Goal: Contribute content

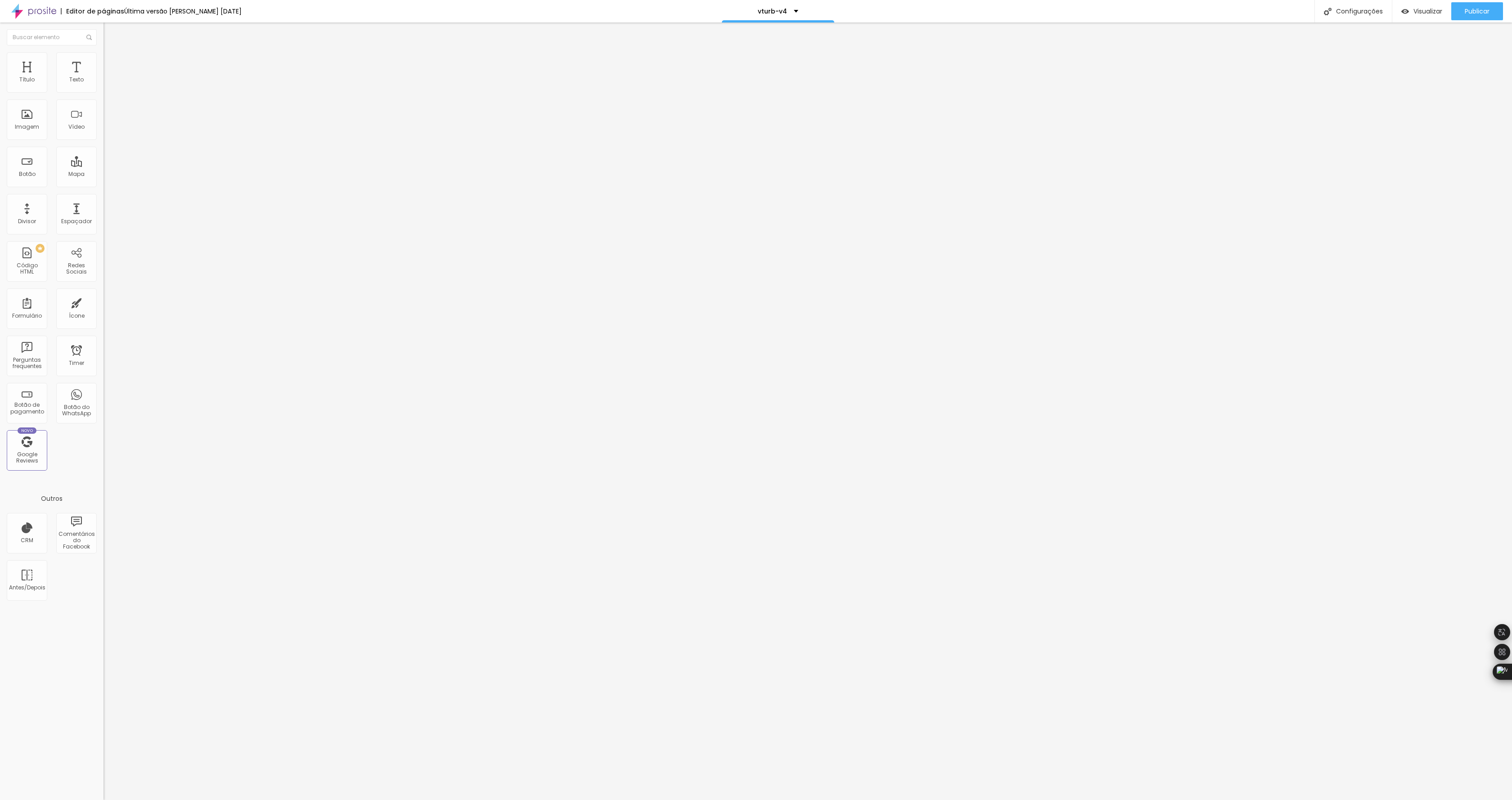
drag, startPoint x: 71, startPoint y: 129, endPoint x: 97, endPoint y: 99, distance: 39.7
click at [104, 117] on div "< vturb-smartplayer id = "vid-66a10608268488000b4a5f93" style = "display: block…" at bounding box center [712, 113] width 1216 height 70
click at [104, 77] on img at bounding box center [106, 75] width 6 height 6
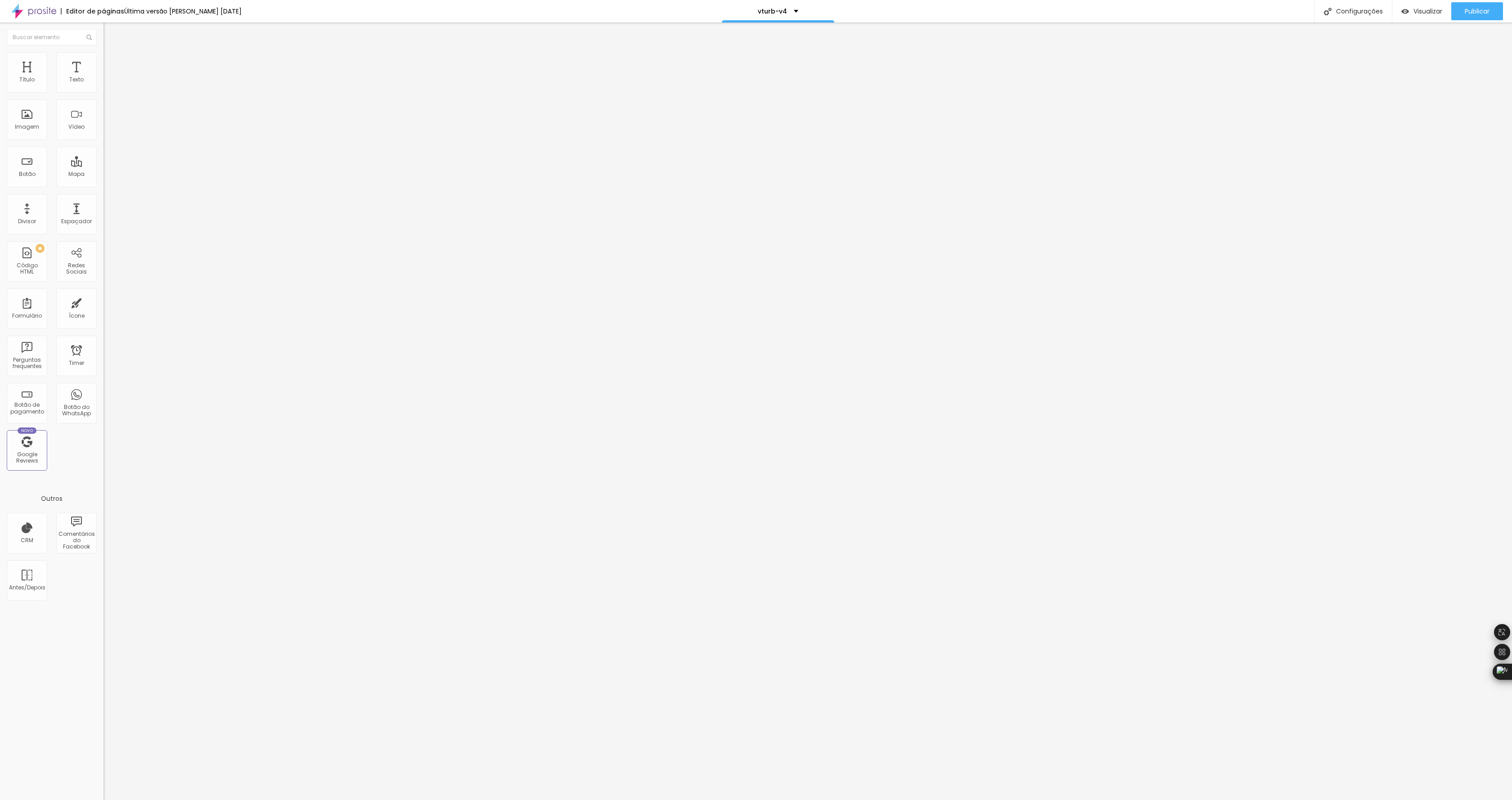
scroll to position [0, 875]
drag, startPoint x: 731, startPoint y: 462, endPoint x: 736, endPoint y: 464, distance: 5.4
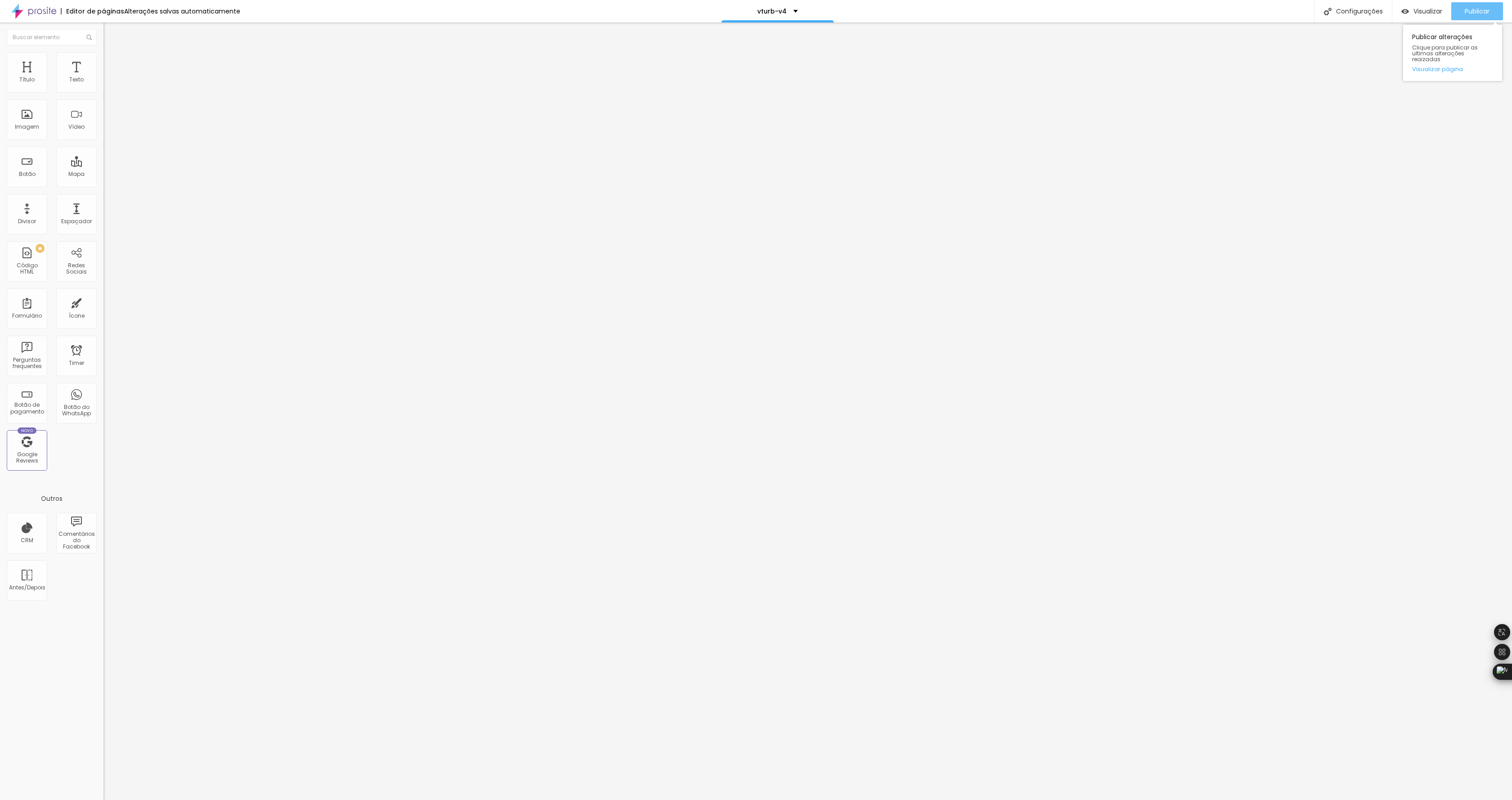
click at [1471, 13] on span "Publicar" at bounding box center [1477, 11] width 25 height 7
click at [1450, 66] on link "Visualizar página" at bounding box center [1452, 69] width 81 height 6
